Goal: Navigation & Orientation: Find specific page/section

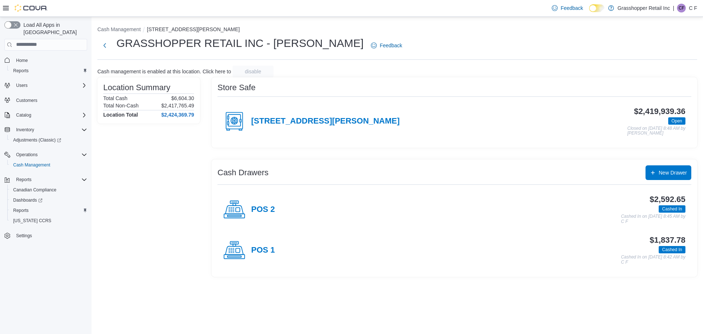
click at [692, 8] on p "C F" at bounding box center [693, 8] width 8 height 9
click at [657, 73] on span "Sign Out" at bounding box center [650, 71] width 20 height 7
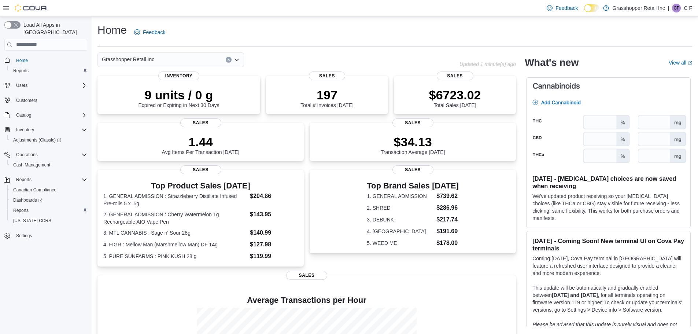
click at [688, 3] on div "Feedback Dark Mode Grasshopper Retail Inc | CF C F" at bounding box center [618, 8] width 148 height 15
click at [681, 12] on div "| CF C F" at bounding box center [680, 8] width 24 height 9
click at [650, 72] on span "Sign Out" at bounding box center [645, 71] width 20 height 7
